Goal: Task Accomplishment & Management: Use online tool/utility

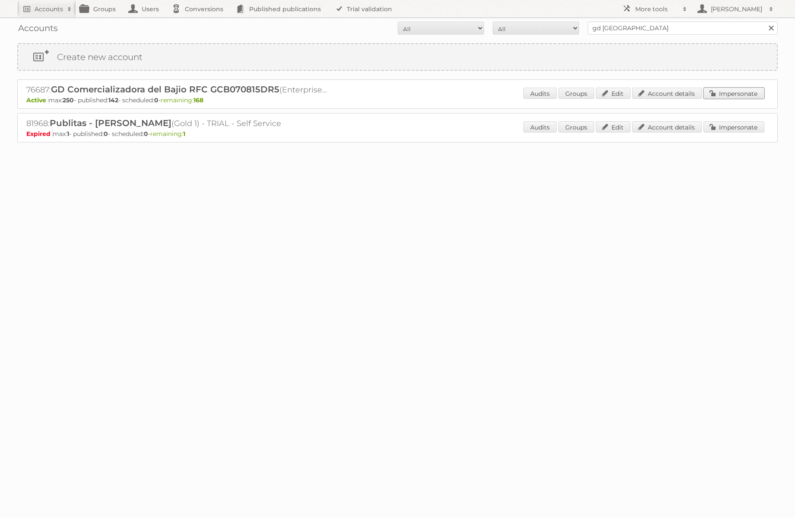
click at [752, 92] on link "Impersonate" at bounding box center [734, 93] width 61 height 11
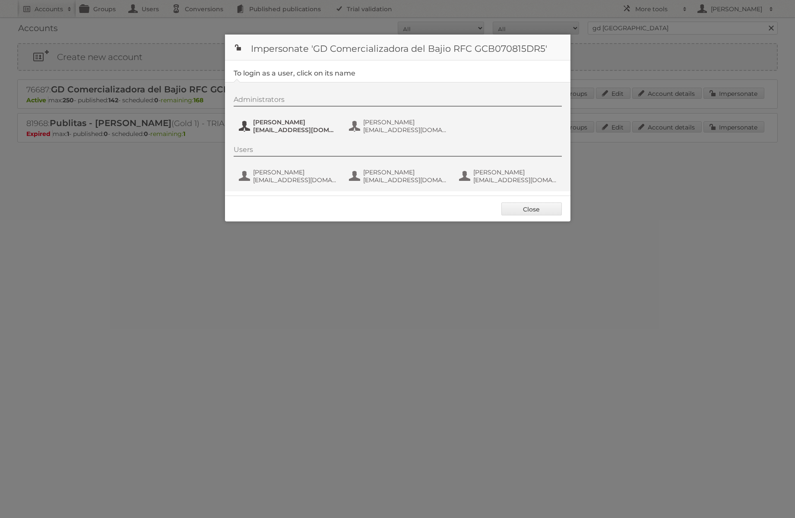
click at [306, 128] on span "asantana@grupodico.com.mx" at bounding box center [295, 130] width 84 height 8
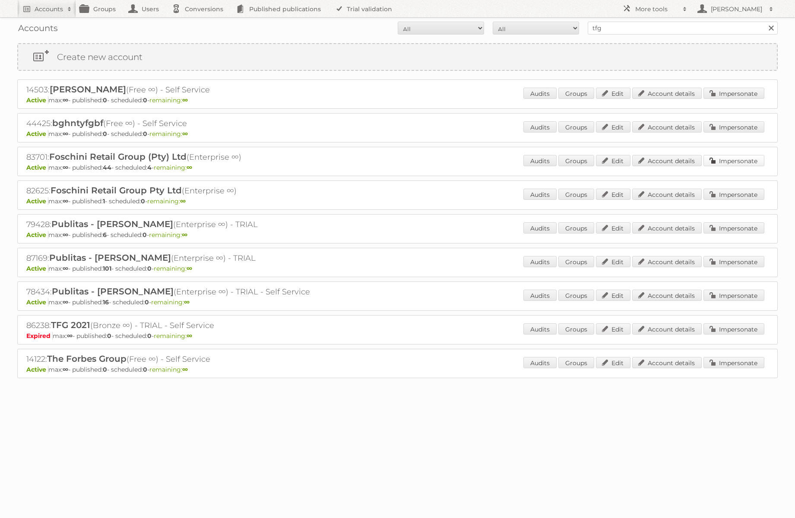
click at [741, 157] on link "Impersonate" at bounding box center [734, 160] width 61 height 11
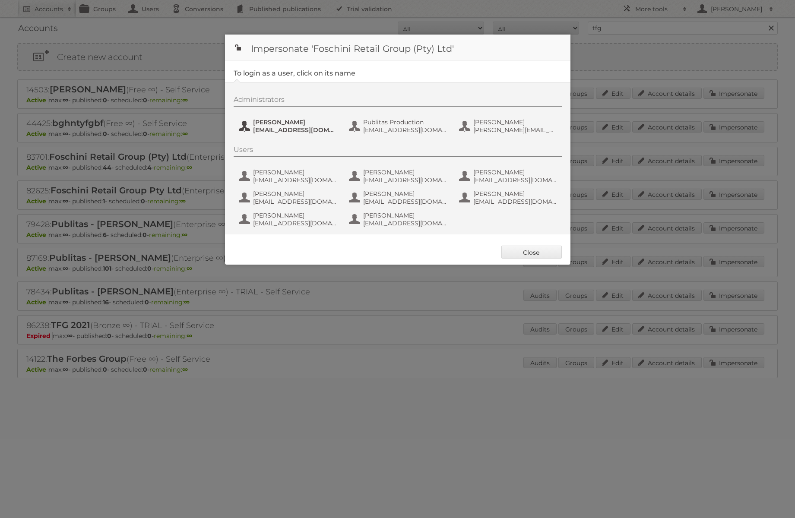
click at [275, 124] on span "[PERSON_NAME]" at bounding box center [295, 122] width 84 height 8
